Goal: Task Accomplishment & Management: Use online tool/utility

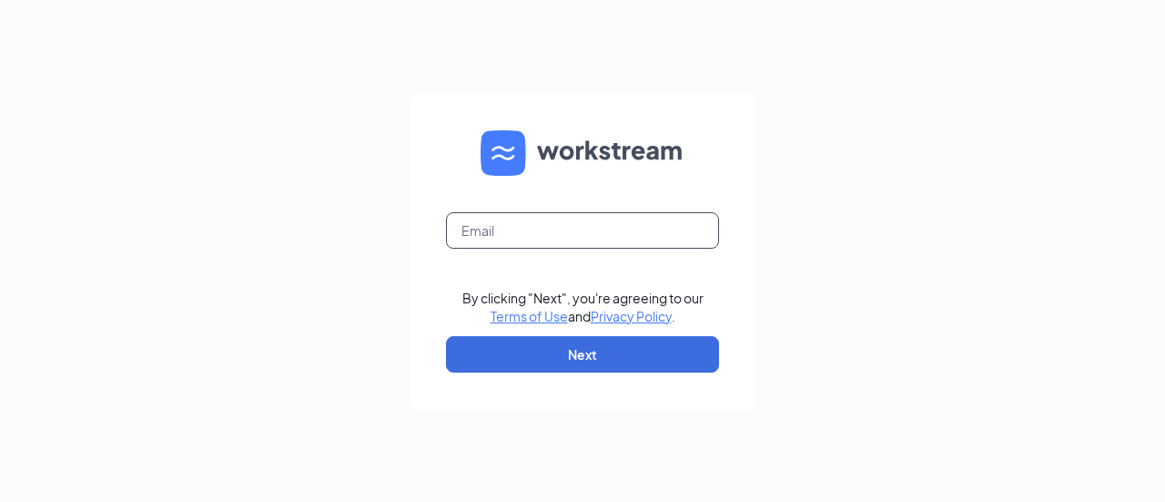
click at [518, 235] on input "text" at bounding box center [582, 230] width 273 height 36
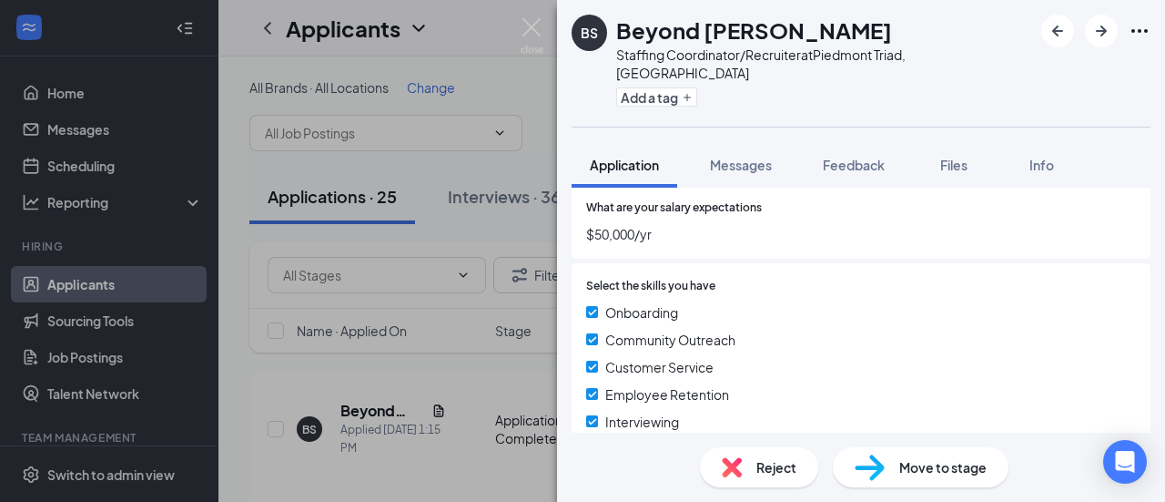
scroll to position [1536, 0]
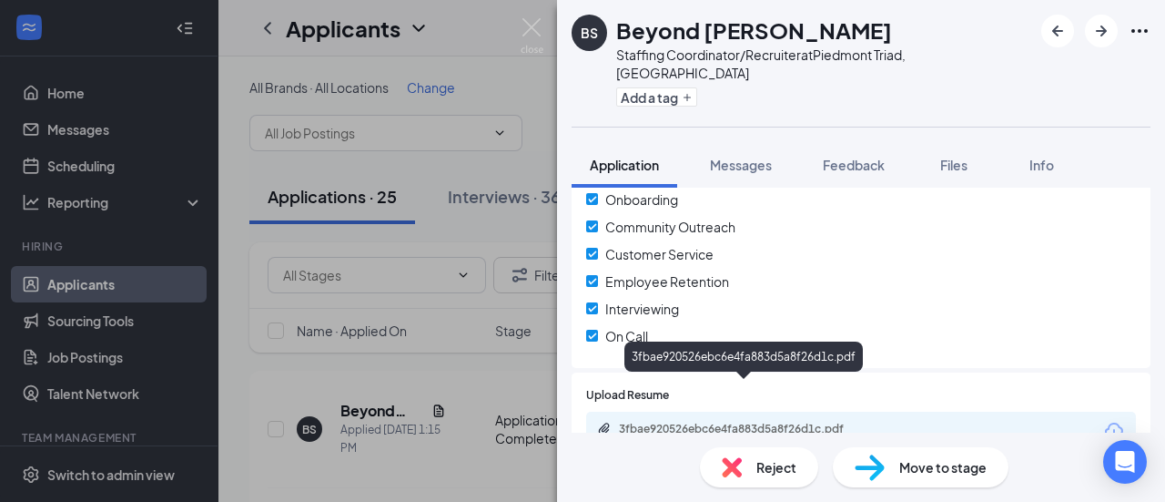
click at [693, 411] on div "3fbae920526ebc6e4fa883d5a8f26d1c.pdf" at bounding box center [861, 430] width 550 height 38
click at [692, 421] on div "3fbae920526ebc6e4fa883d5a8f26d1c.pdf" at bounding box center [746, 428] width 255 height 15
